Goal: Navigation & Orientation: Find specific page/section

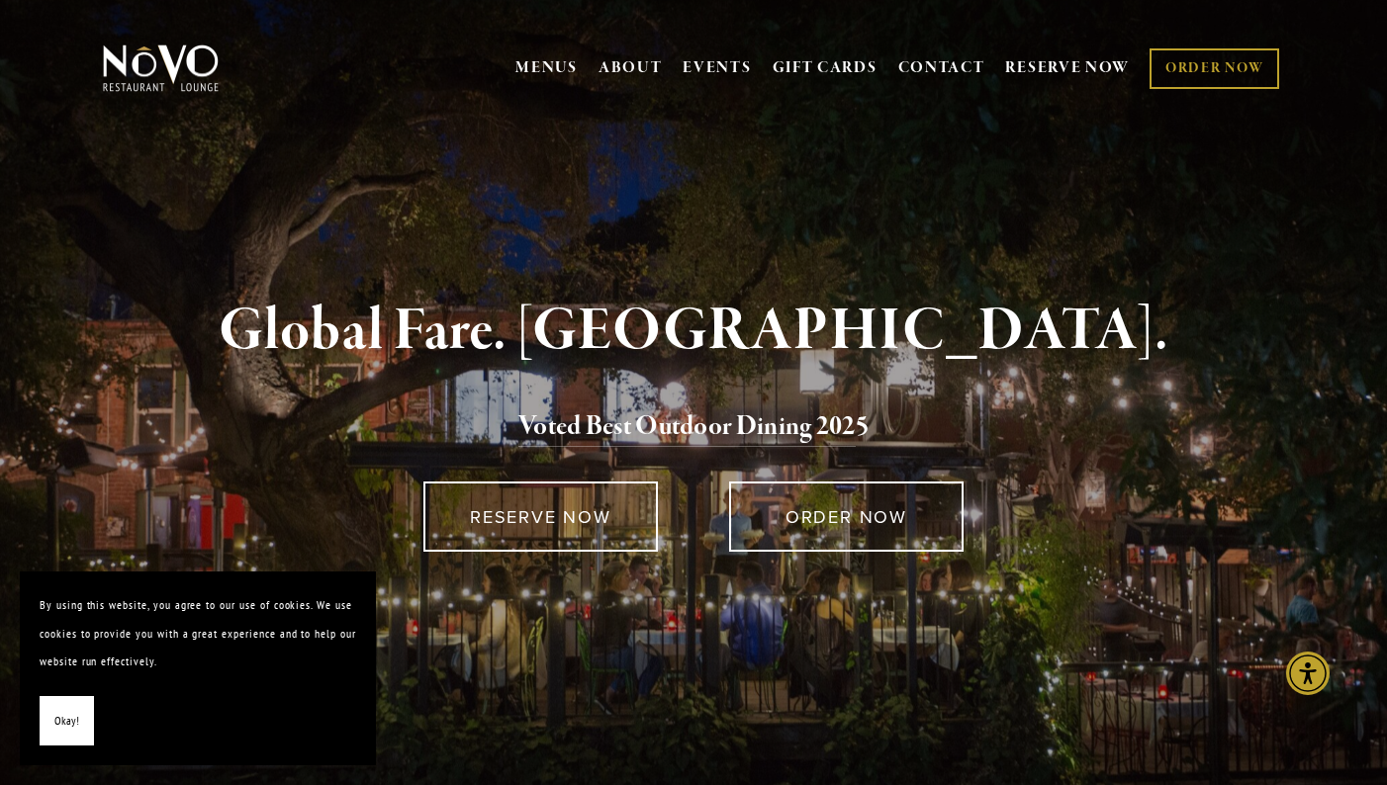
click at [54, 717] on span "Okay!" at bounding box center [66, 721] width 25 height 29
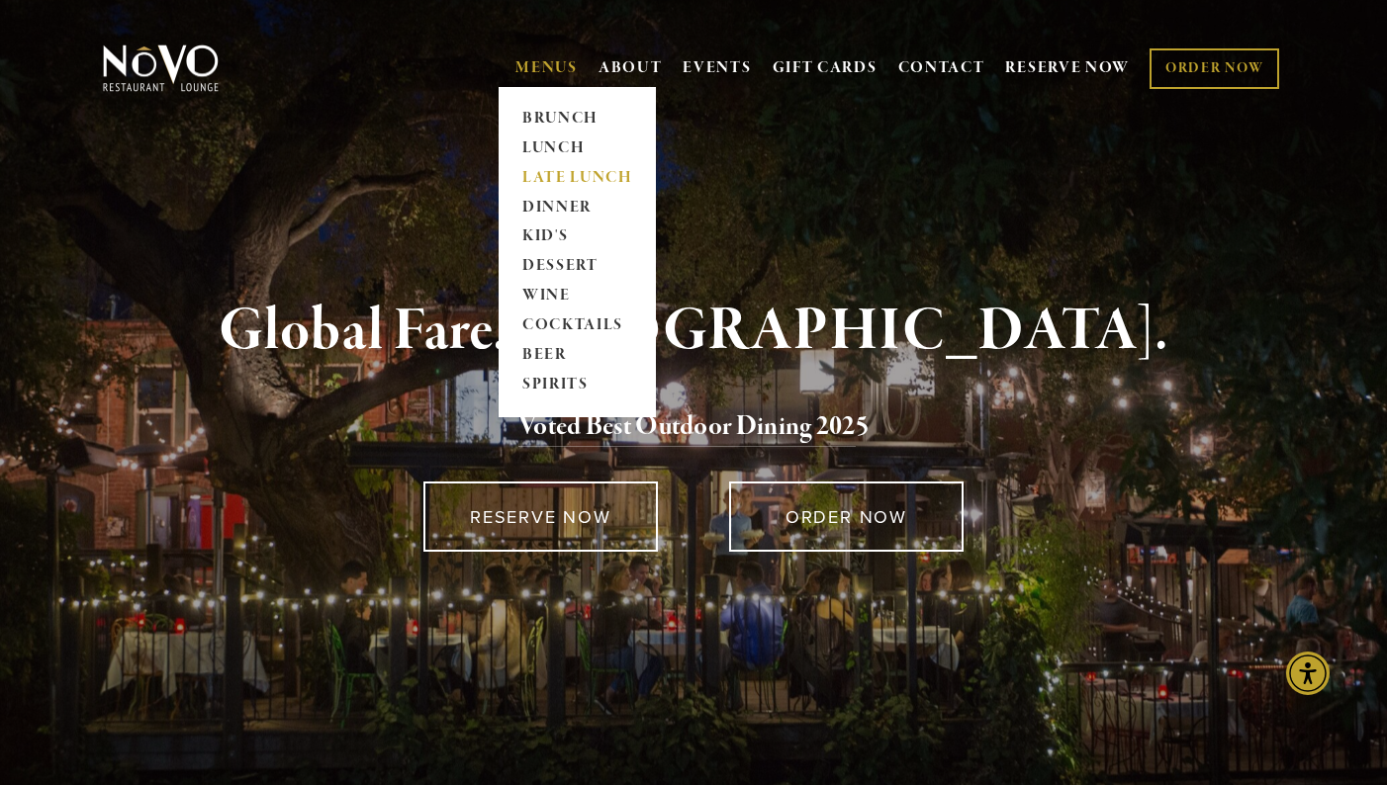
click at [551, 176] on link "LATE LUNCH" at bounding box center [577, 178] width 124 height 30
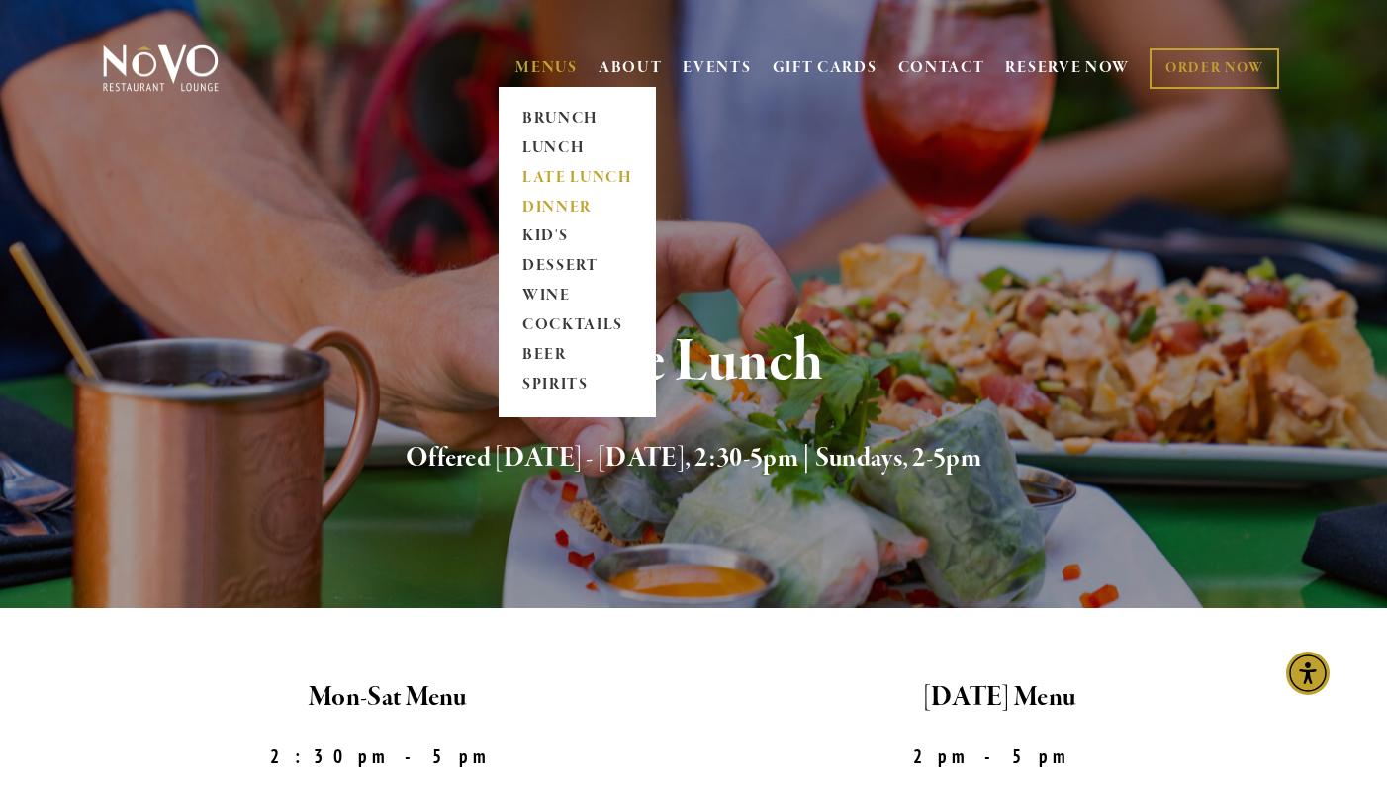
click at [552, 207] on link "DINNER" at bounding box center [577, 208] width 124 height 30
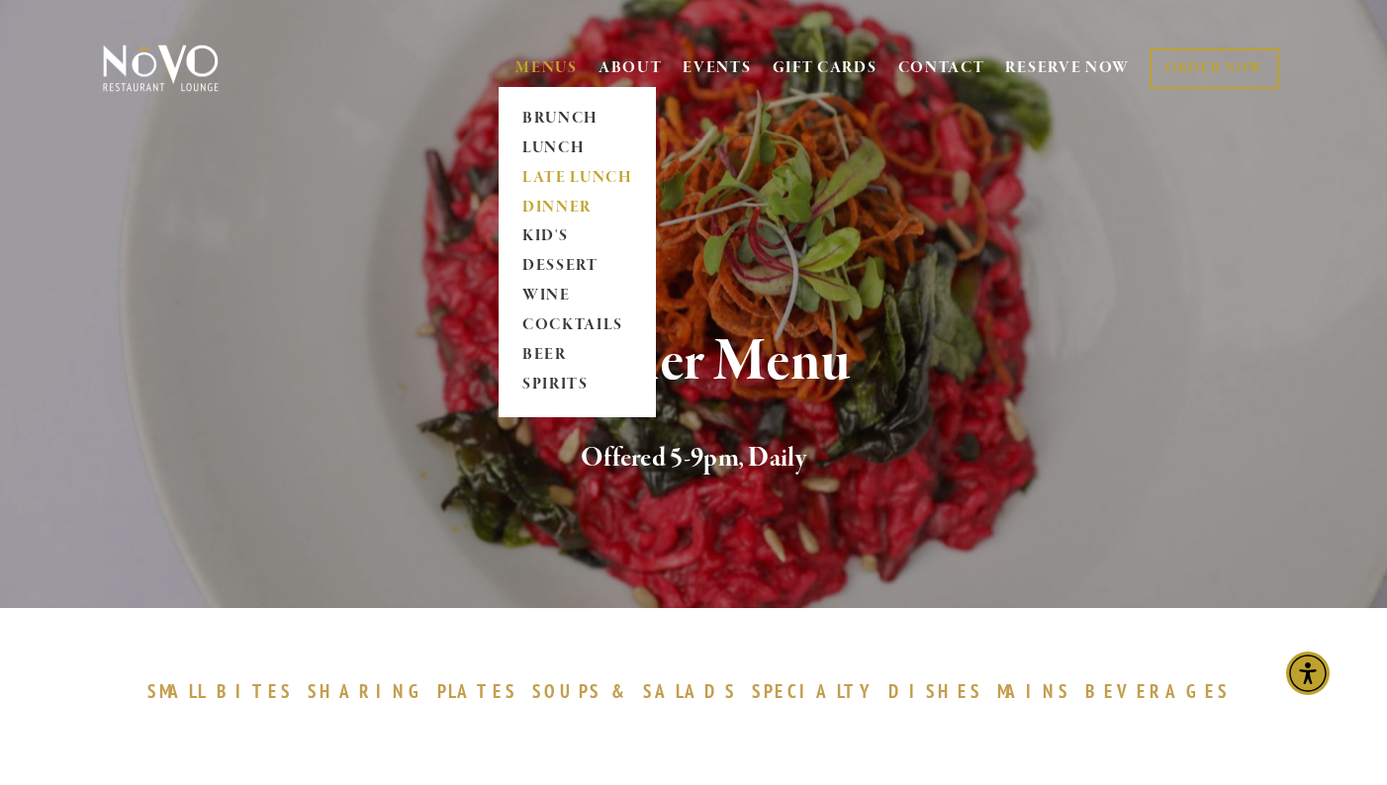
click at [536, 181] on link "LATE LUNCH" at bounding box center [577, 178] width 124 height 30
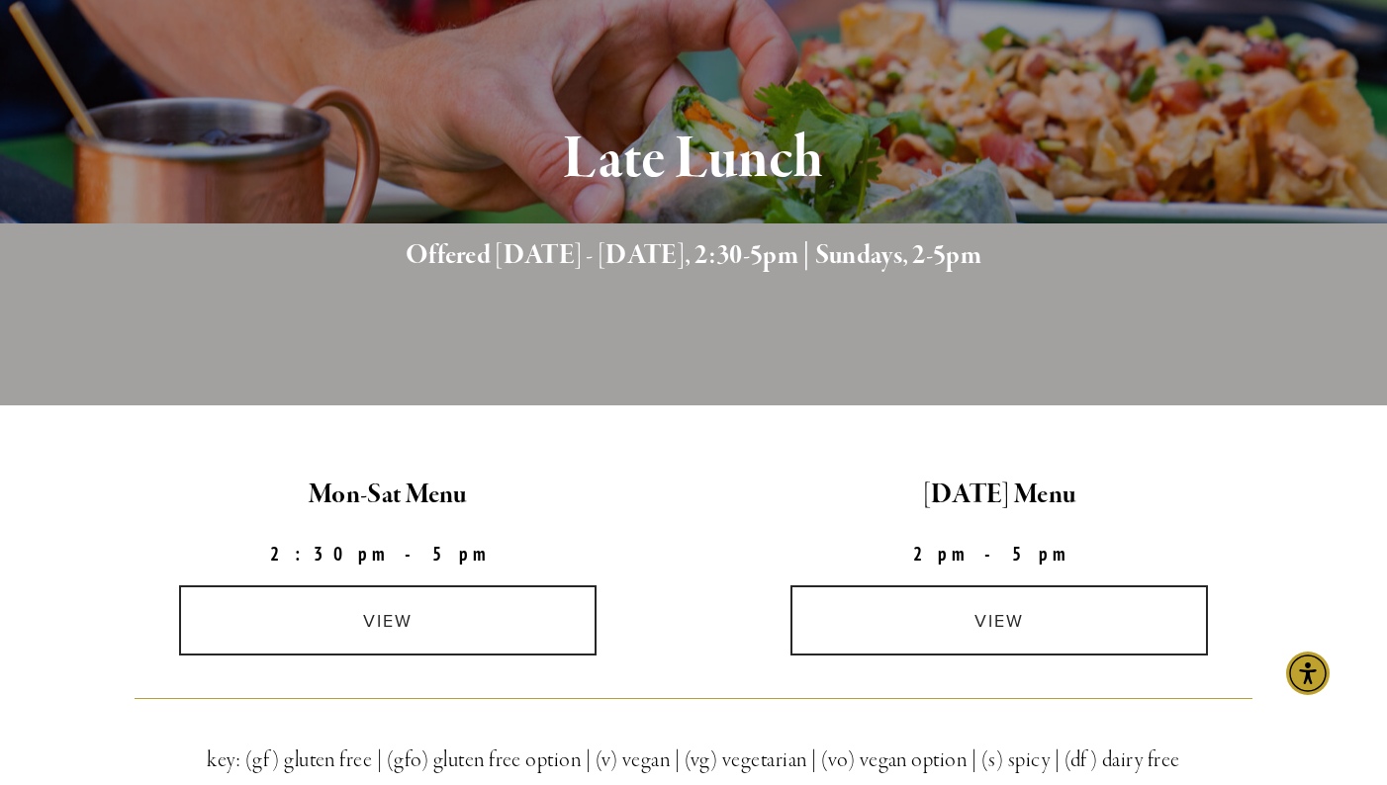
scroll to position [396, 0]
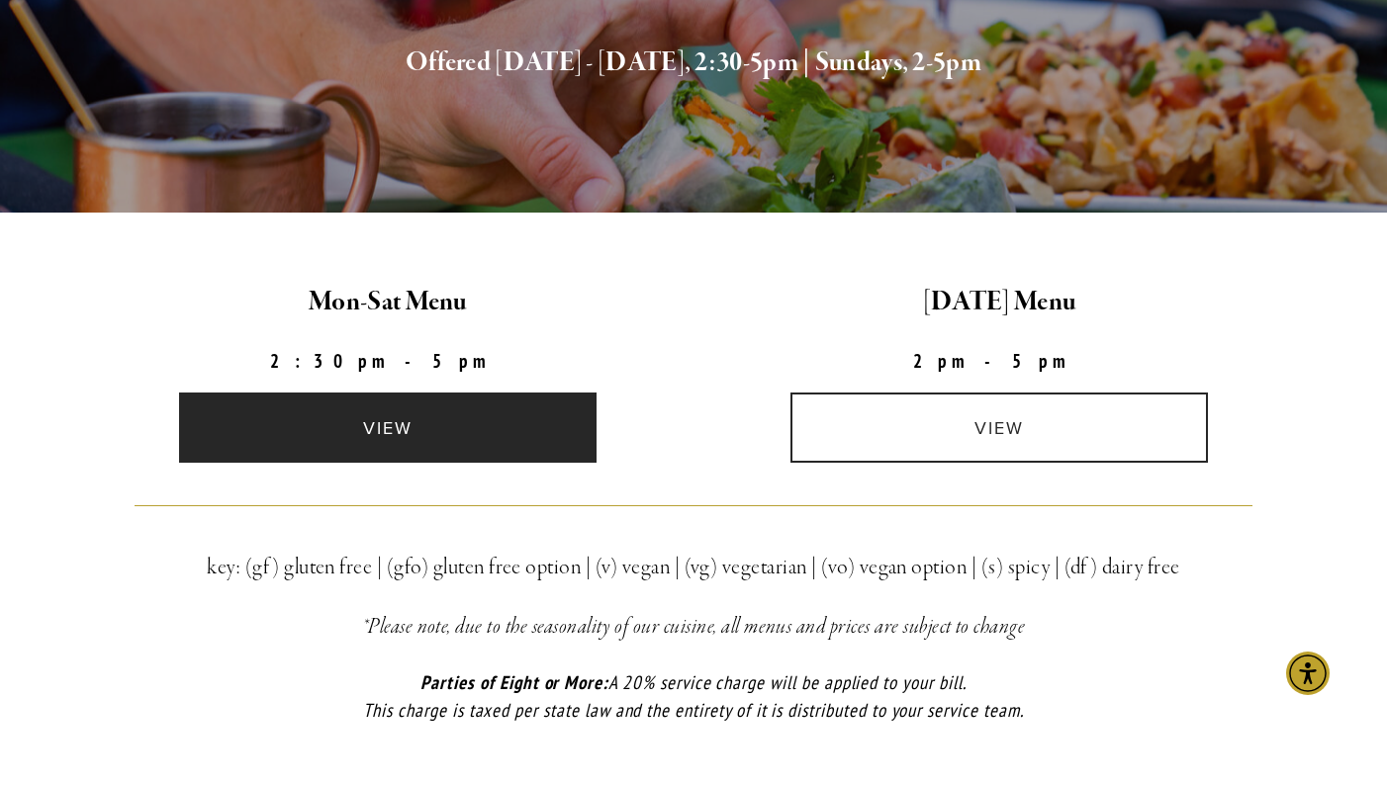
click at [459, 433] on link "view" at bounding box center [387, 428] width 417 height 70
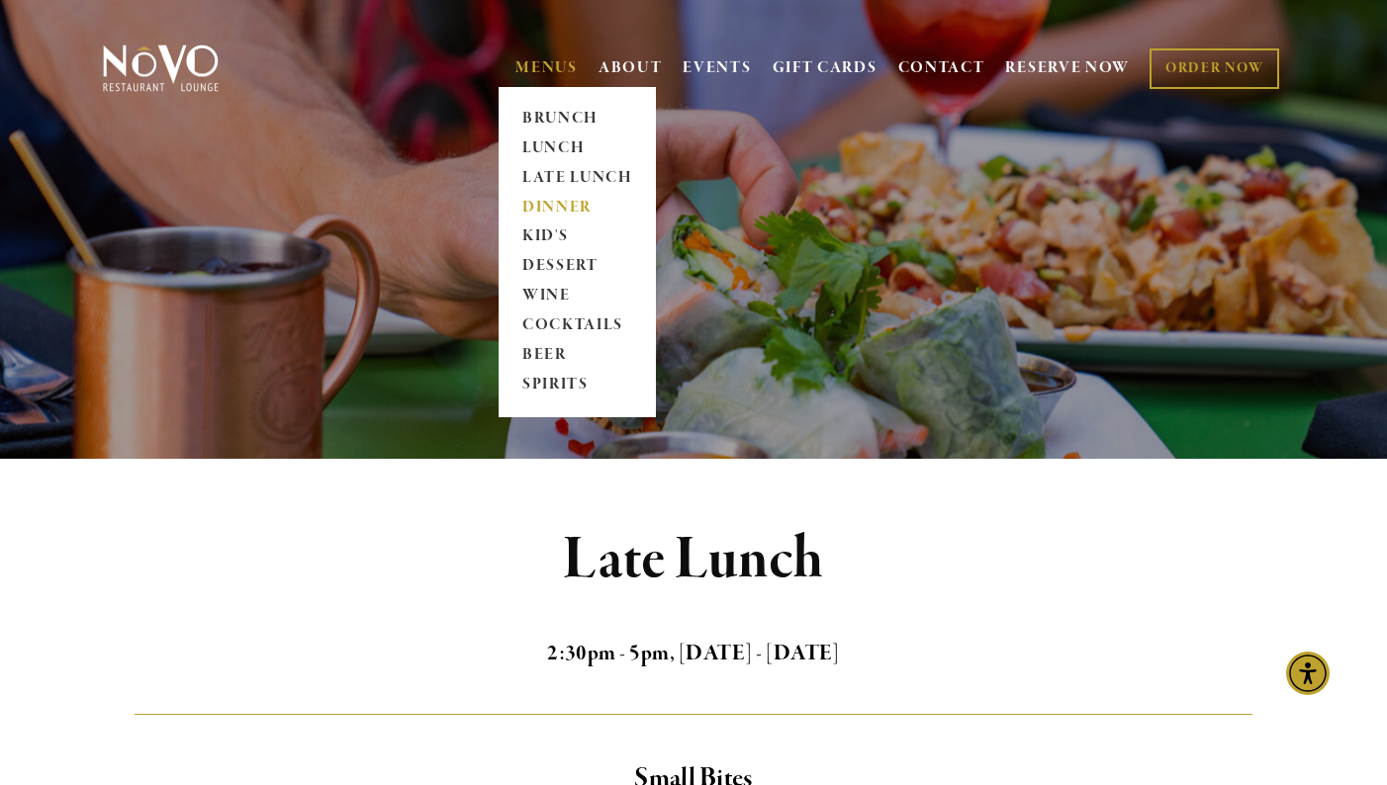
click at [563, 204] on link "DINNER" at bounding box center [577, 208] width 124 height 30
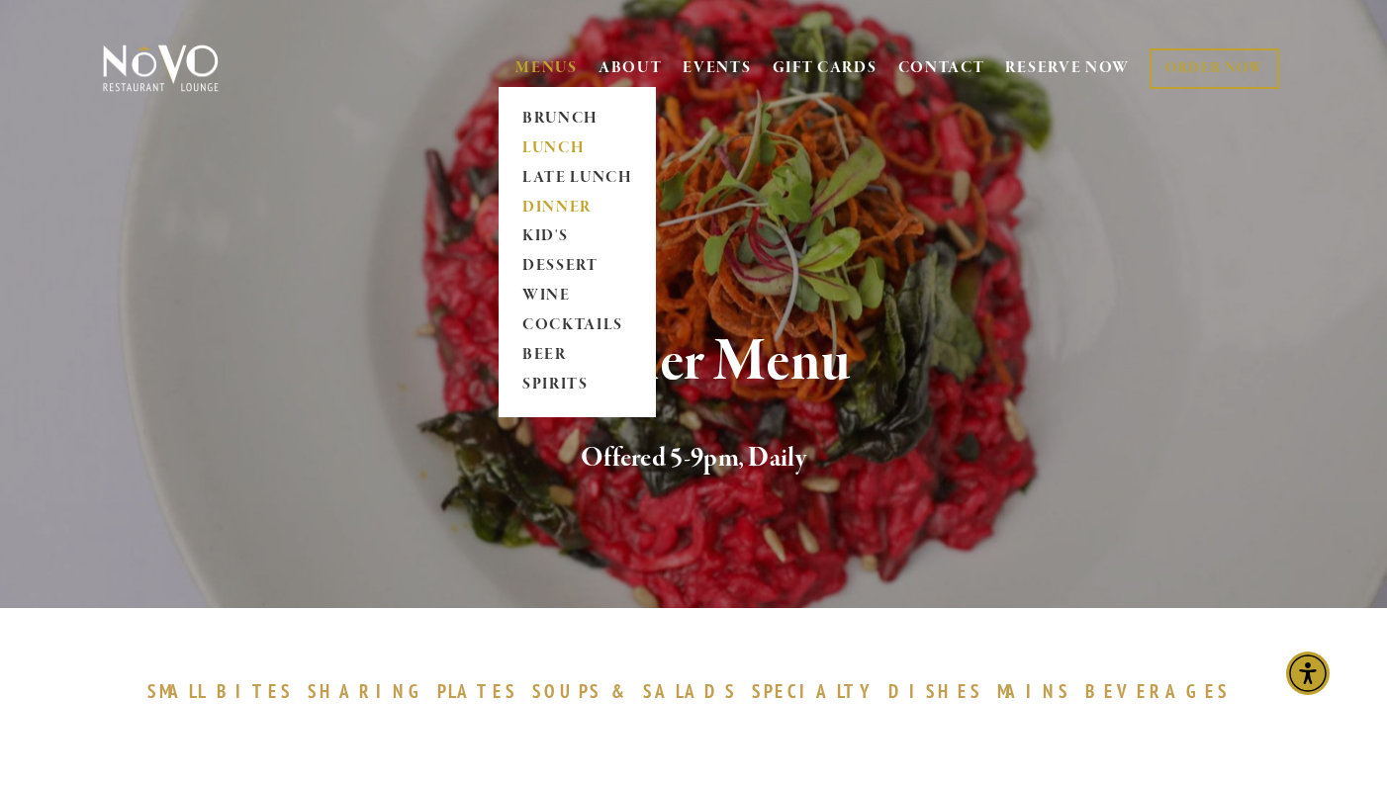
click at [547, 149] on link "LUNCH" at bounding box center [577, 149] width 124 height 30
